Goal: Task Accomplishment & Management: Manage account settings

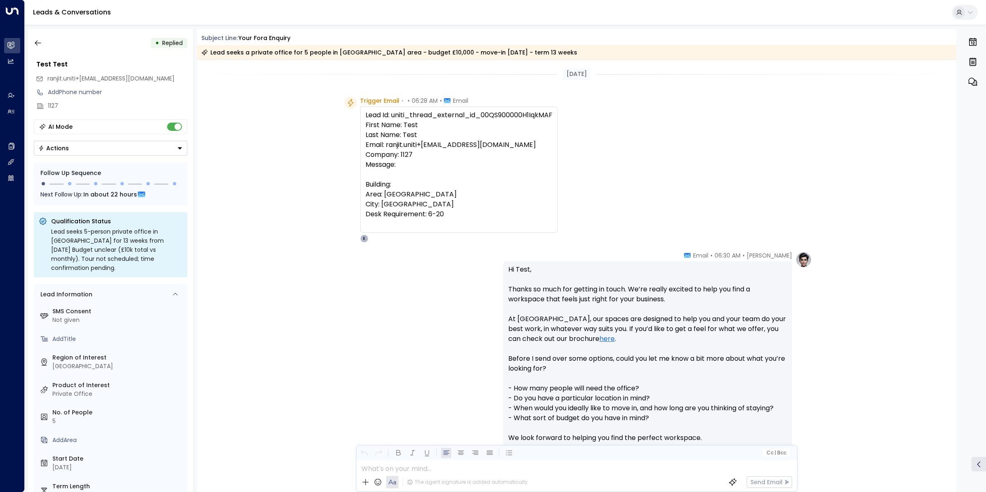
scroll to position [537, 0]
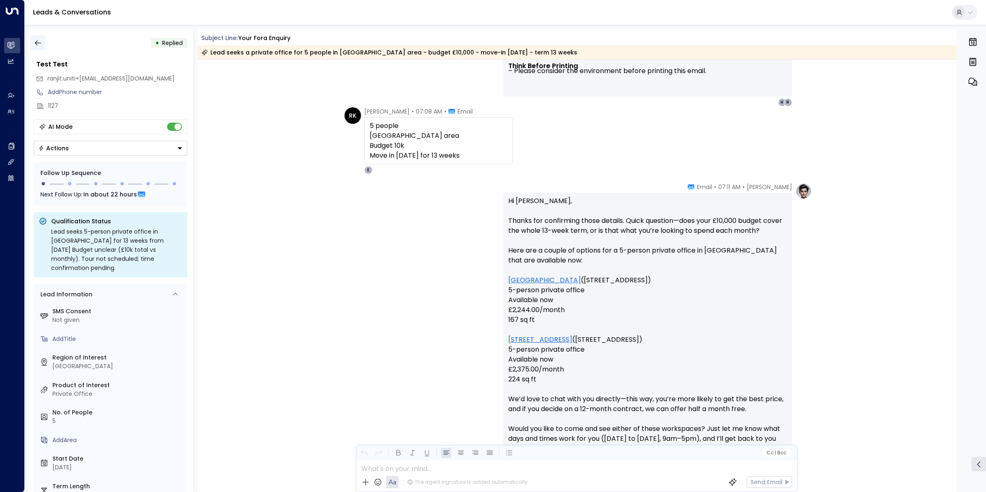
click at [34, 42] on icon "button" at bounding box center [38, 43] width 8 height 8
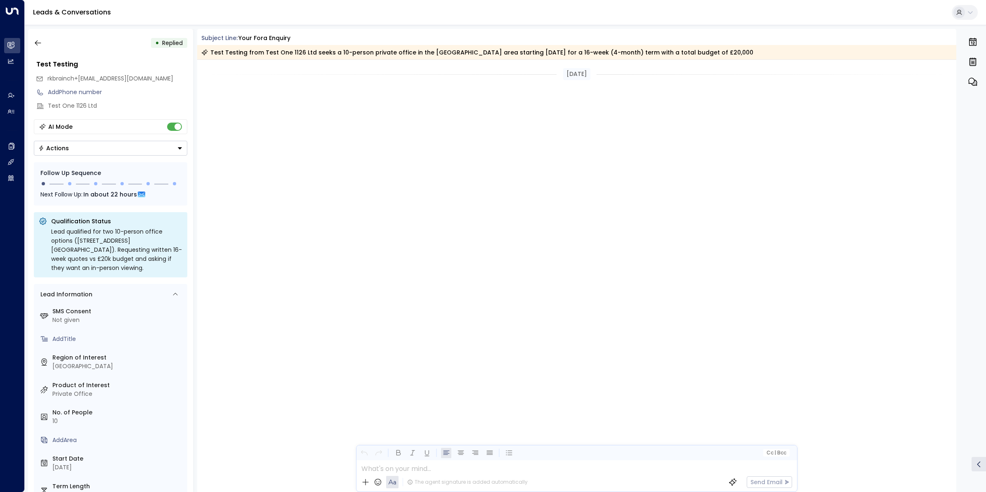
scroll to position [1941, 0]
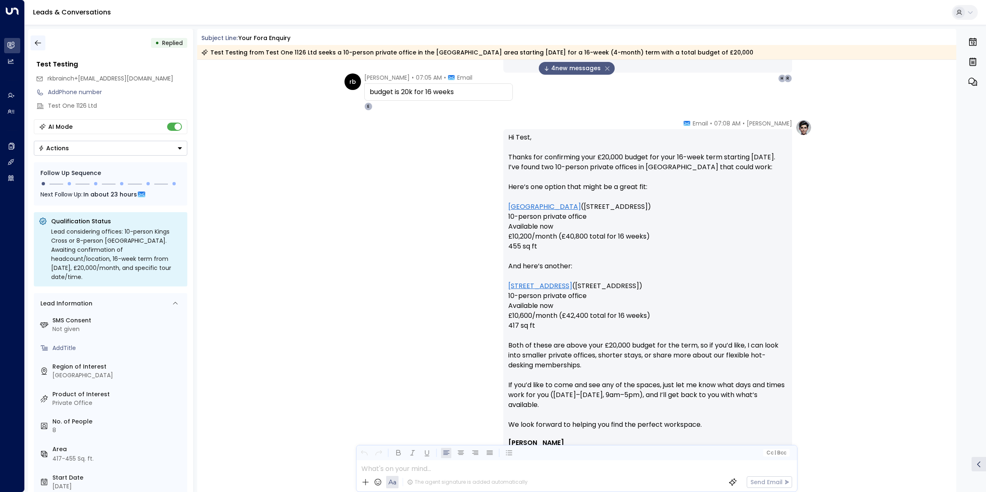
click at [35, 40] on icon "button" at bounding box center [38, 43] width 8 height 8
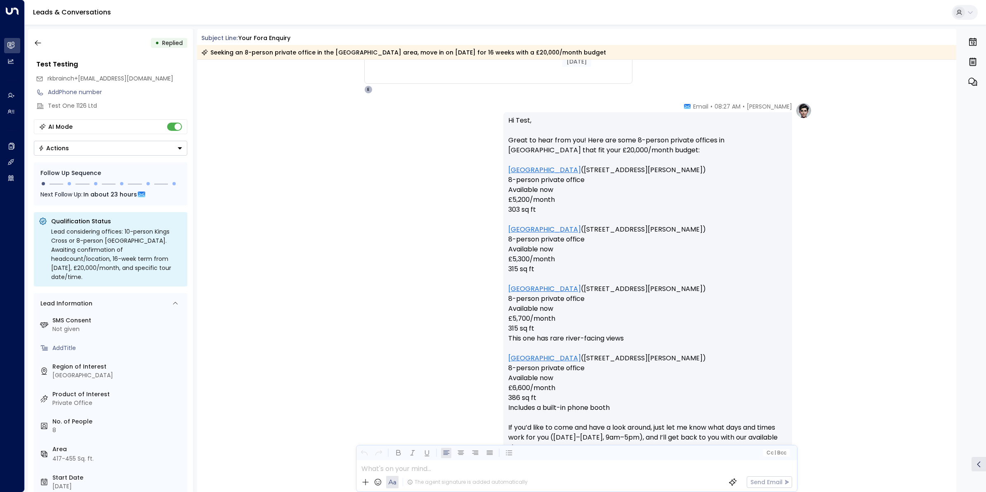
scroll to position [3024, 0]
click at [38, 47] on icon "button" at bounding box center [38, 43] width 8 height 8
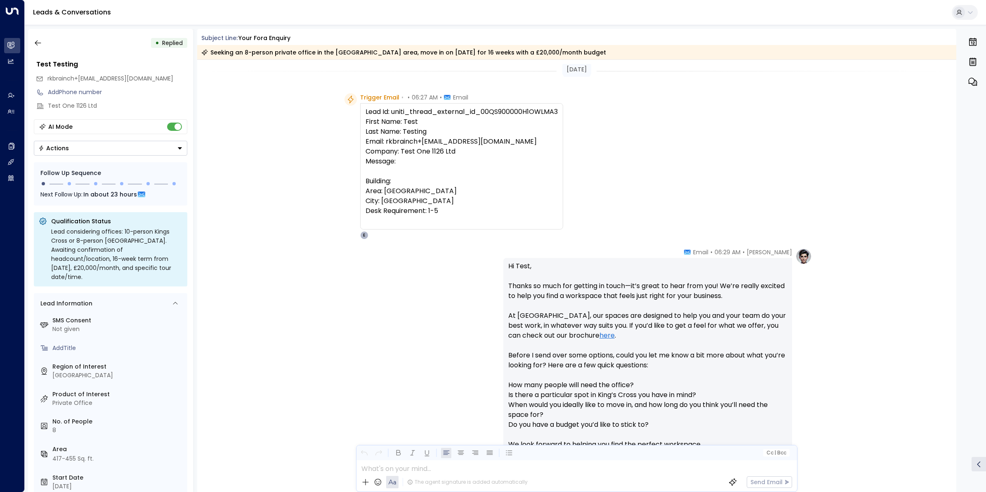
scroll to position [0, 0]
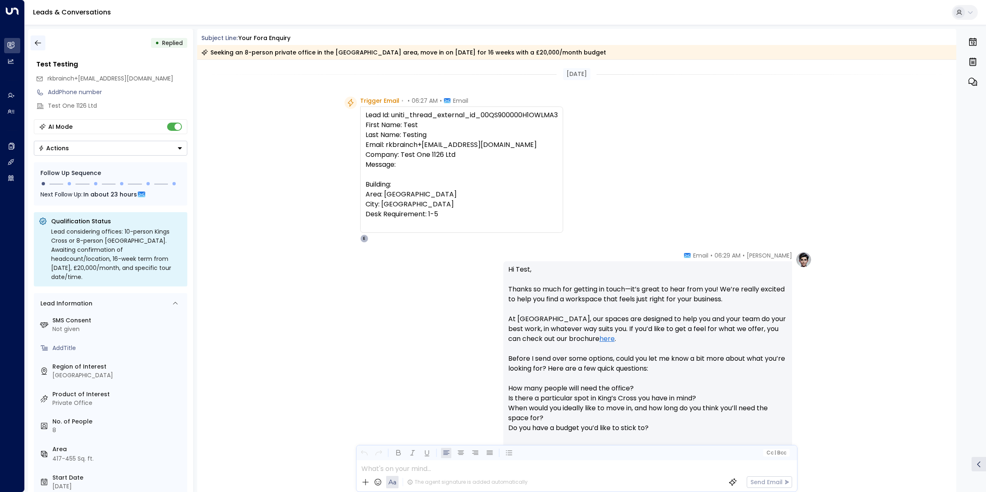
click at [37, 40] on icon "button" at bounding box center [38, 43] width 8 height 8
click at [36, 38] on button "button" at bounding box center [38, 42] width 15 height 15
click at [38, 42] on icon "button" at bounding box center [38, 42] width 6 height 5
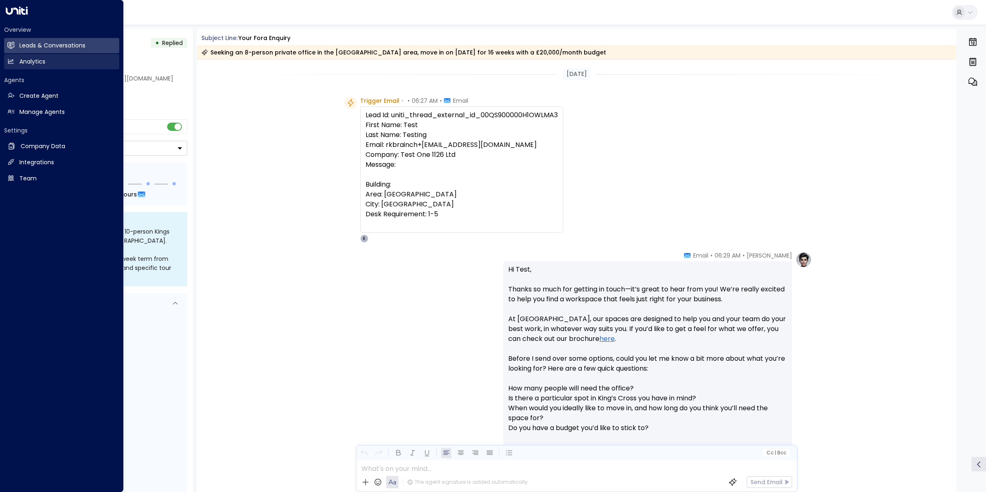
click at [38, 56] on link "Analytics Analytics" at bounding box center [61, 61] width 115 height 15
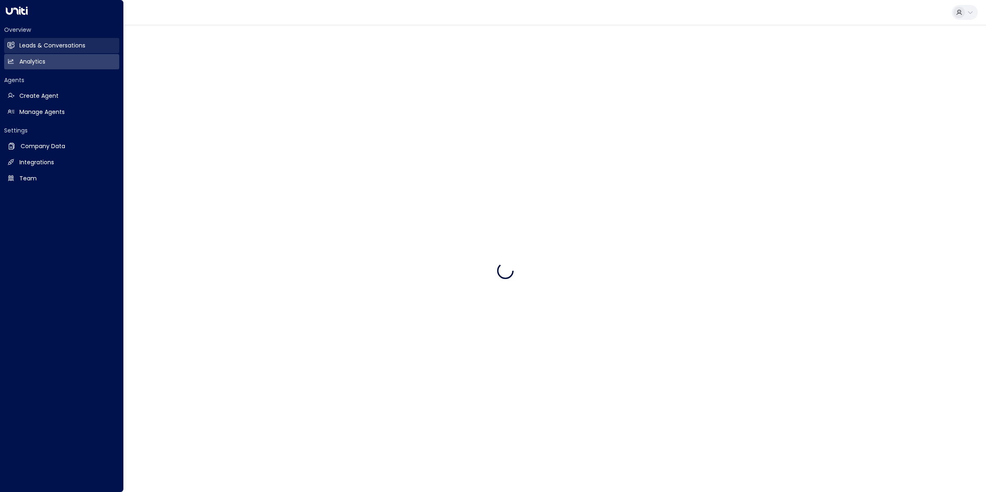
click at [38, 46] on h2 "Leads & Conversations" at bounding box center [52, 45] width 66 height 9
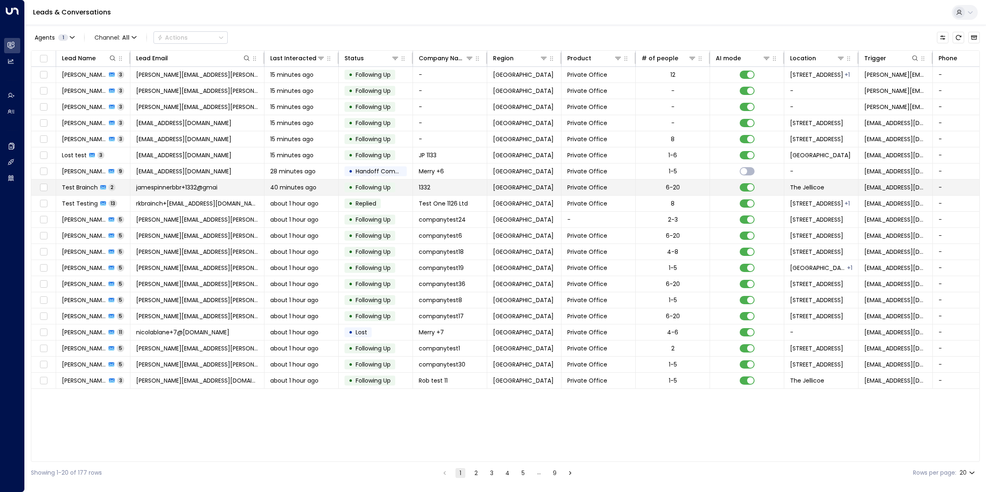
click at [160, 184] on span "jamespinnerbbr+1332@gmai" at bounding box center [176, 187] width 81 height 8
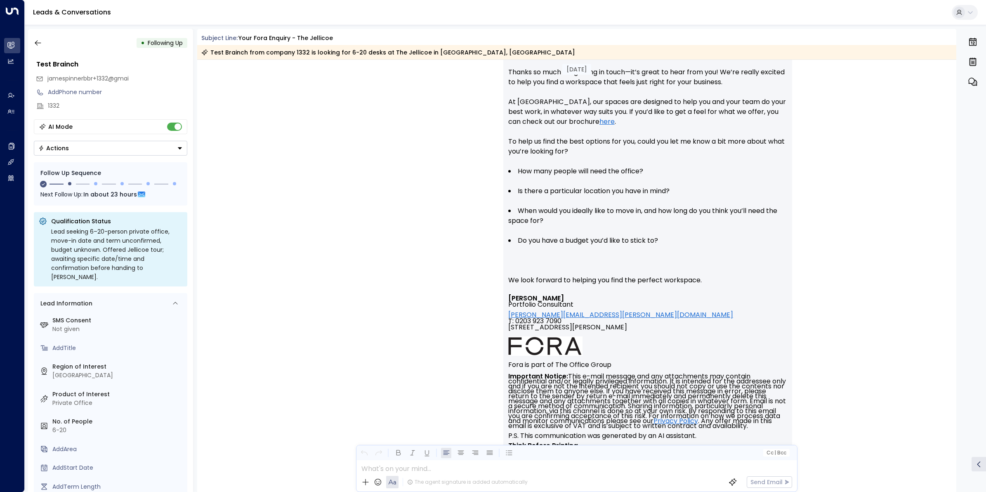
scroll to position [192, 0]
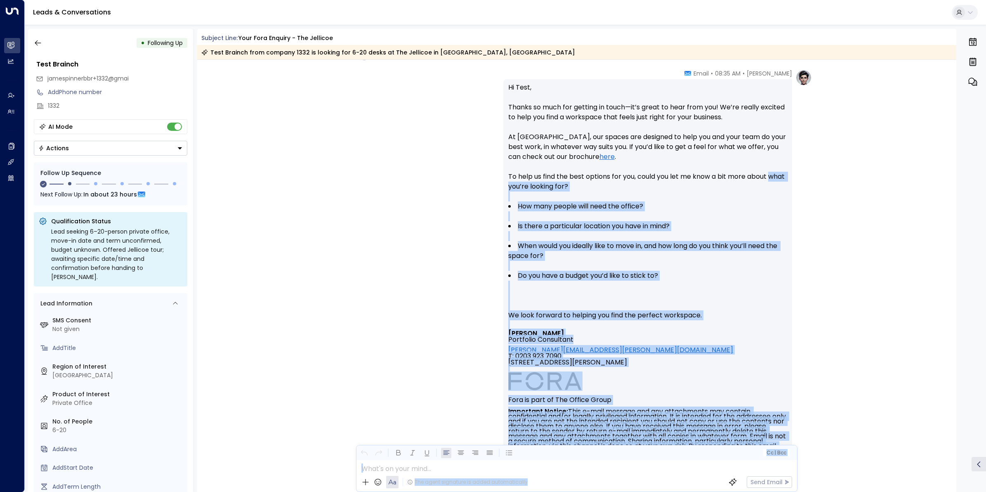
drag, startPoint x: 952, startPoint y: 180, endPoint x: 964, endPoint y: 113, distance: 67.9
click at [964, 113] on div "• Following Up Test Brainch jamespinnerbbr+1332@gmai Add Phone number 1332 AI M…" at bounding box center [507, 260] width 958 height 463
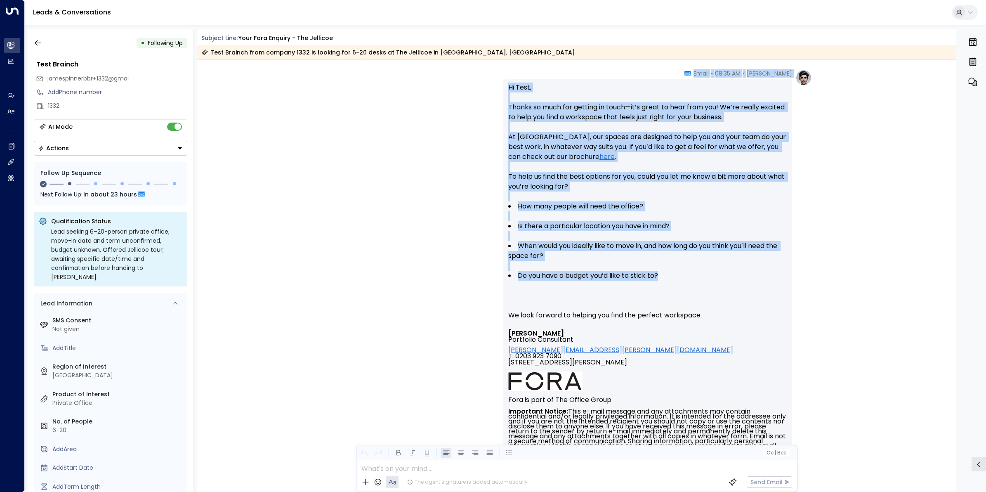
drag, startPoint x: 954, startPoint y: 149, endPoint x: 956, endPoint y: 72, distance: 76.8
click at [956, 72] on div "• Following Up Test Brainch jamespinnerbbr+1332@gmai Add Phone number 1332 AI M…" at bounding box center [507, 260] width 958 height 463
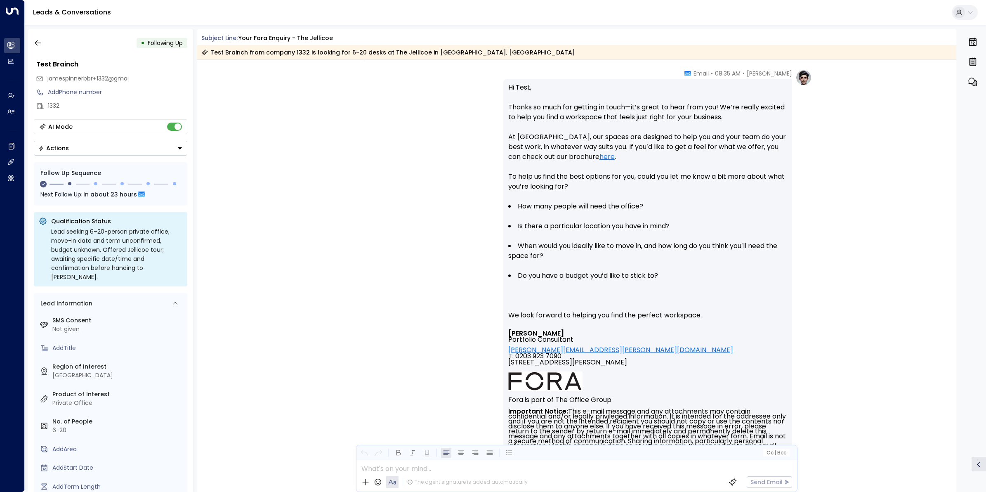
drag, startPoint x: 956, startPoint y: 72, endPoint x: 943, endPoint y: 85, distance: 18.4
click at [942, 81] on div "Eva Fitzgerald • 08:35 AM • Email Hi Test, Thanks so much for getting in touch—…" at bounding box center [576, 295] width 759 height 452
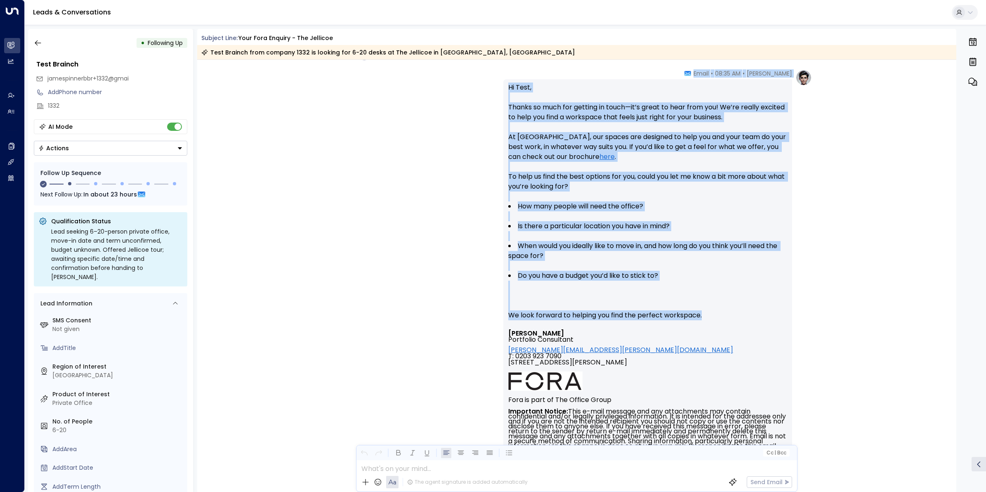
drag, startPoint x: 952, startPoint y: 149, endPoint x: 955, endPoint y: 109, distance: 40.1
click at [955, 109] on div "Yesterday Trigger Email • • 08:32 AM • Email Lead Id: uniti_thread_external_id_…" at bounding box center [576, 276] width 759 height 432
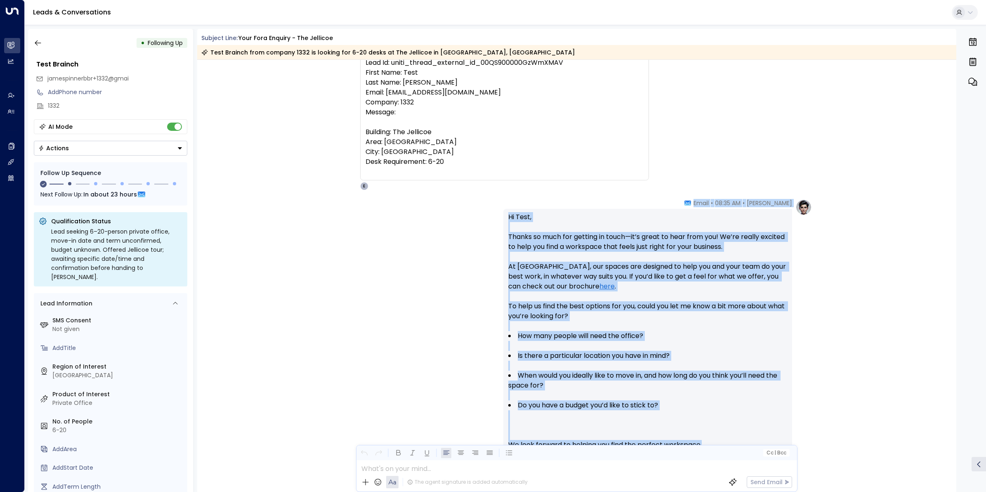
scroll to position [155, 0]
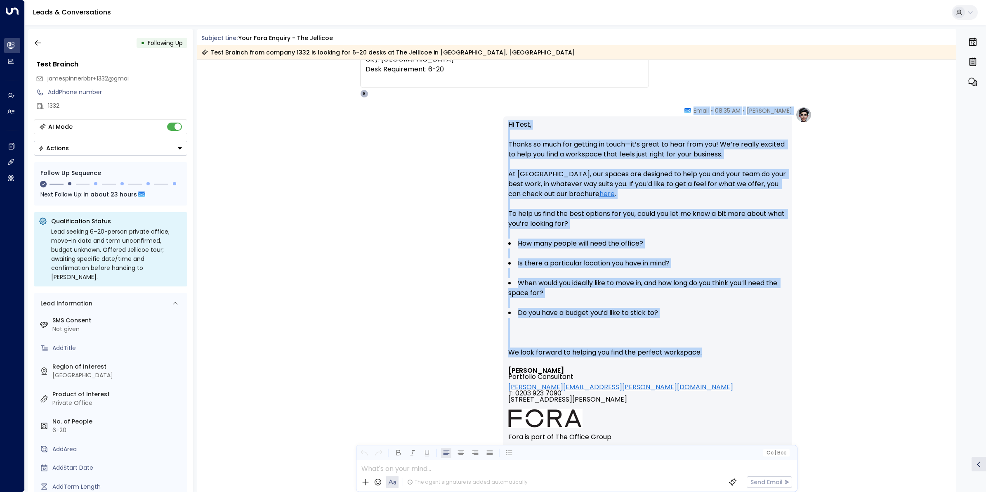
click at [742, 320] on ul "How many people will need the office? Is there a particular location you have i…" at bounding box center [647, 278] width 279 height 99
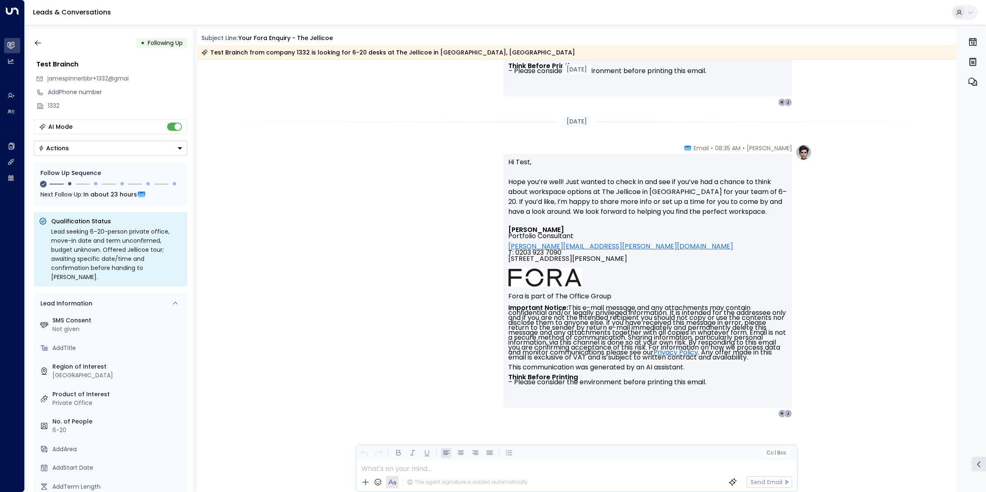
scroll to position [607, 0]
click at [34, 40] on icon "button" at bounding box center [38, 43] width 8 height 8
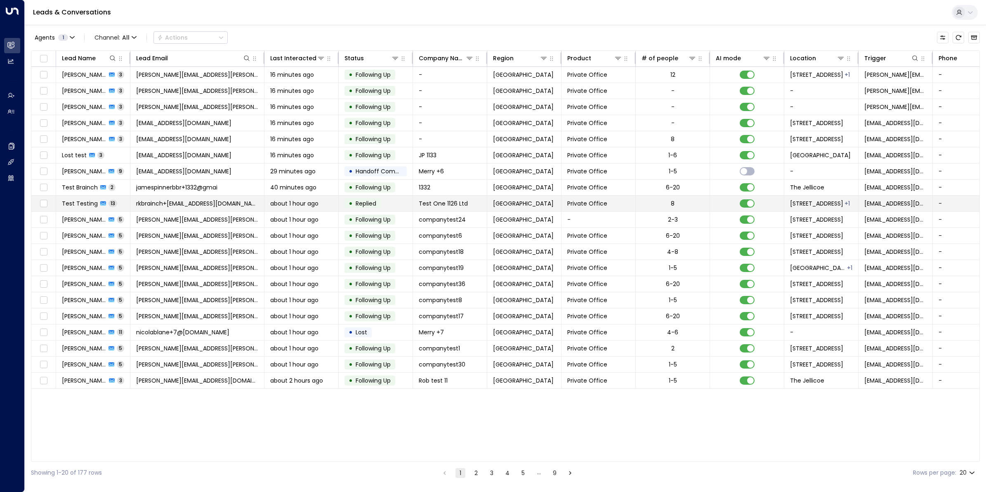
click at [178, 201] on span "rkbrainch+[EMAIL_ADDRESS][DOMAIN_NAME]" at bounding box center [197, 203] width 122 height 8
